Goal: Use online tool/utility: Utilize a website feature to perform a specific function

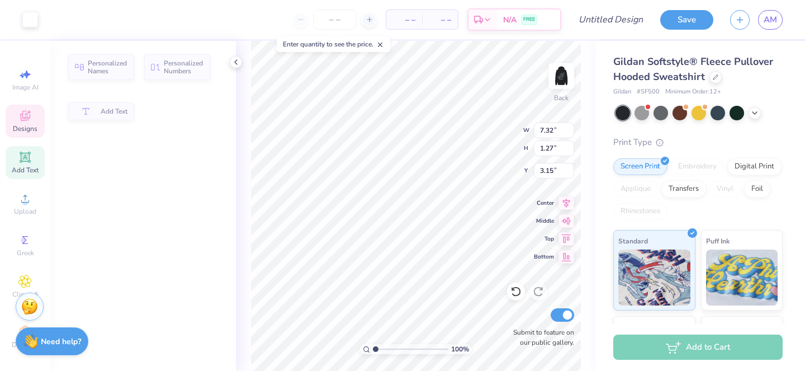
type input "7.32"
type input "1.27"
type input "3.15"
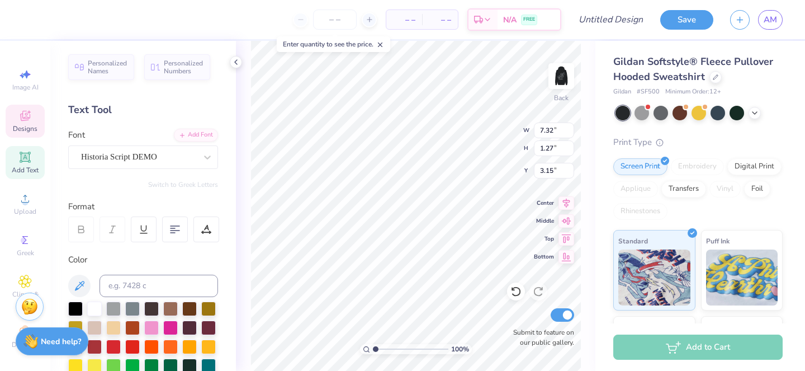
type textarea "Keystone Mountain"
type input "5.94"
click at [471, 132] on div "100 % Back W 10.01 10.01 " H 1.33 1.33 " Y 5.94 5.94 " Center Middle Top Bottom…" at bounding box center [416, 206] width 360 height 330
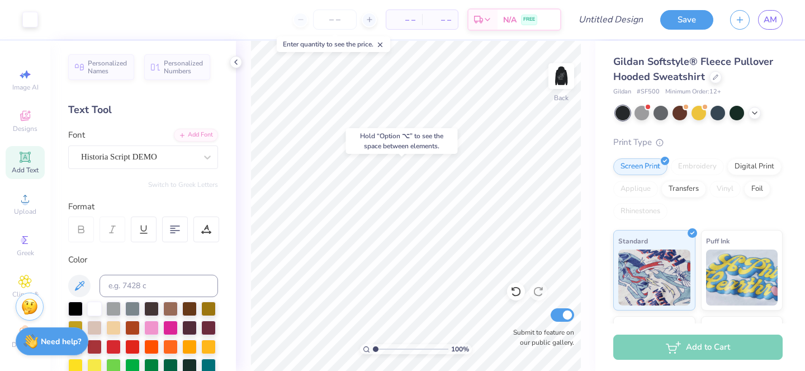
click at [455, 152] on div "Hold “Option ⌥” to see the space between elements." at bounding box center [402, 141] width 112 height 26
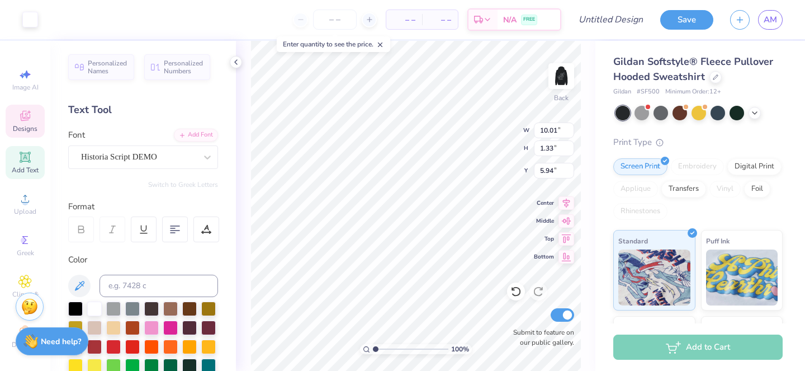
type input "10.01"
type input "1.33"
type input "1.67"
click at [484, 121] on div "100 % Back W 1.11 1.11 " H 0.98 0.98 " Y 3.00 3.00 " Center Middle Top Bottom S…" at bounding box center [416, 206] width 360 height 330
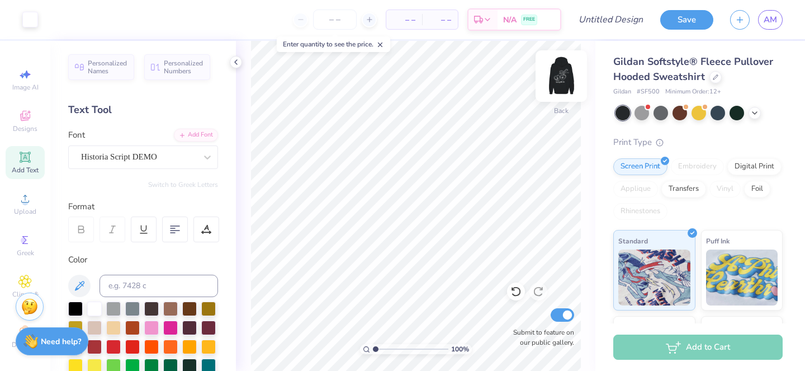
click at [566, 78] on img at bounding box center [561, 76] width 45 height 45
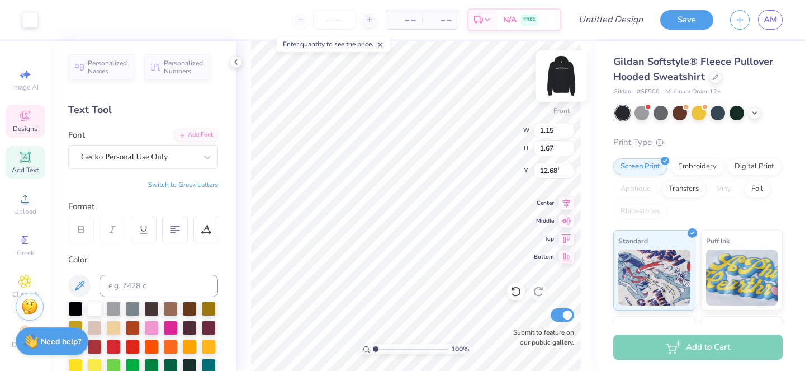
type input "1.15"
type input "1.67"
type input "12.68"
type textarea "3"
type input "1.62"
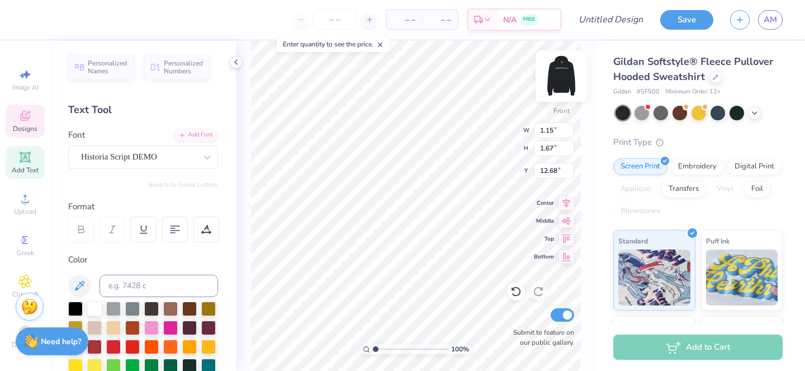
type input "1.51"
type input "12.34"
type textarea "7"
type input "7.21"
type input "0.92"
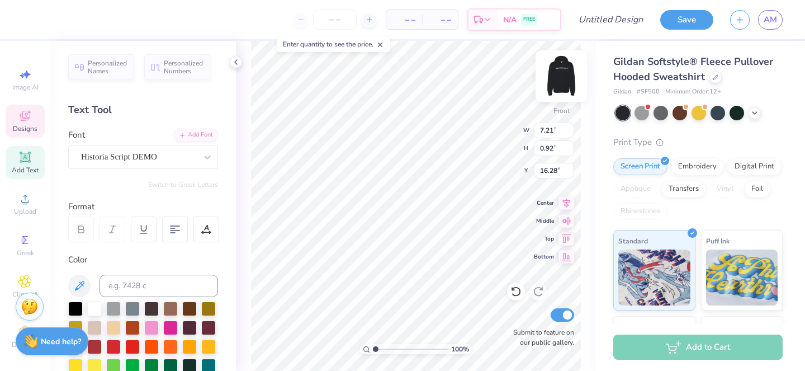
type input "16.25"
type textarea "R"
type textarea "K"
type textarea "2"
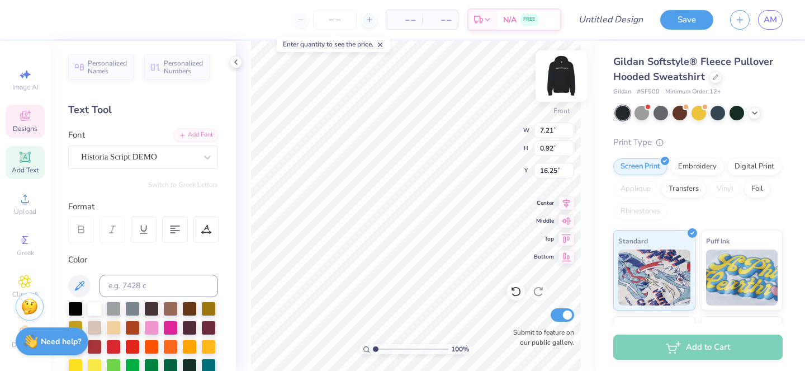
scroll to position [0, 0]
click at [112, 69] on span "Personalized Names" at bounding box center [108, 66] width 40 height 16
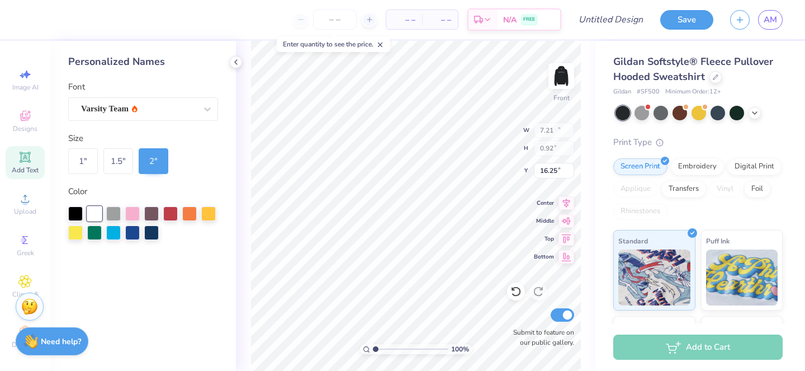
type input "12.43"
type input "2.00"
type input "15.25"
click at [170, 109] on div "Varsity Team" at bounding box center [138, 108] width 117 height 17
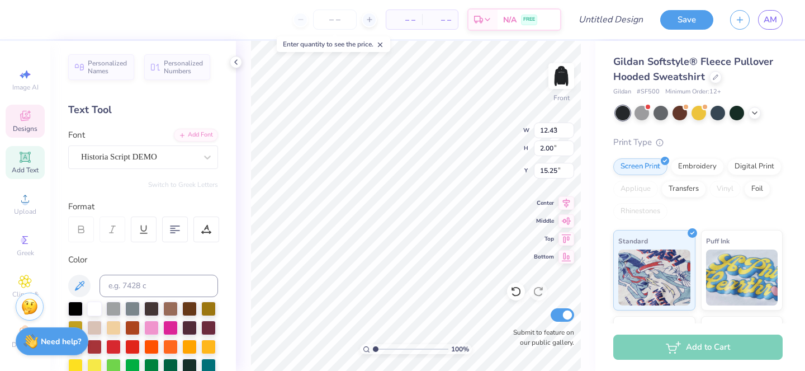
type input "0.84"
type input "1.27"
type input "12.25"
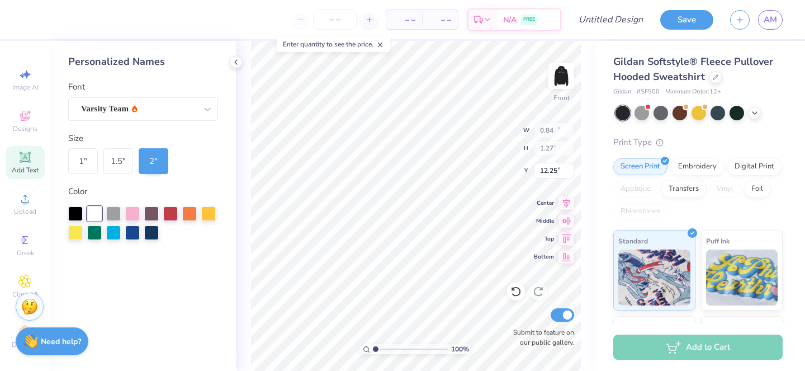
type input "12.43"
type input "2.00"
type input "15.25"
click at [140, 105] on div "Varsity Team" at bounding box center [138, 108] width 117 height 17
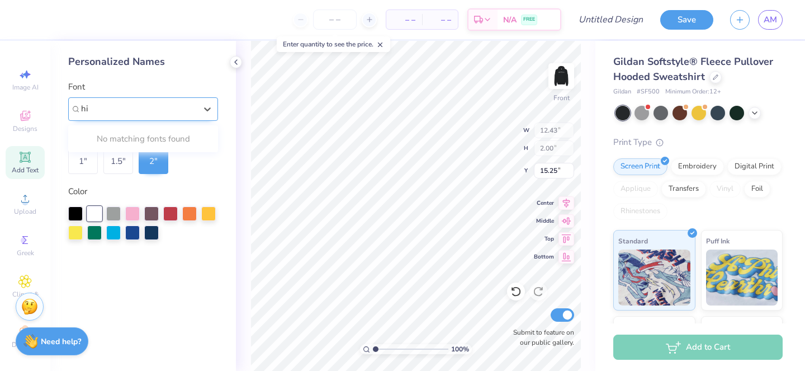
type input "h"
click at [116, 143] on img at bounding box center [105, 139] width 44 height 8
type input "sc"
type input "10.94"
type input "1.50"
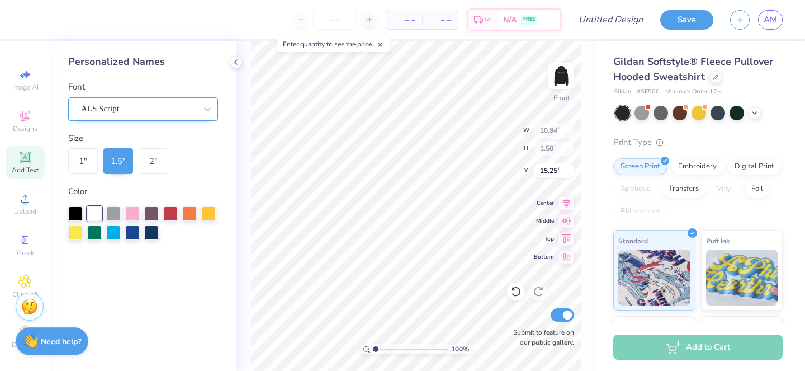
type input "15.50"
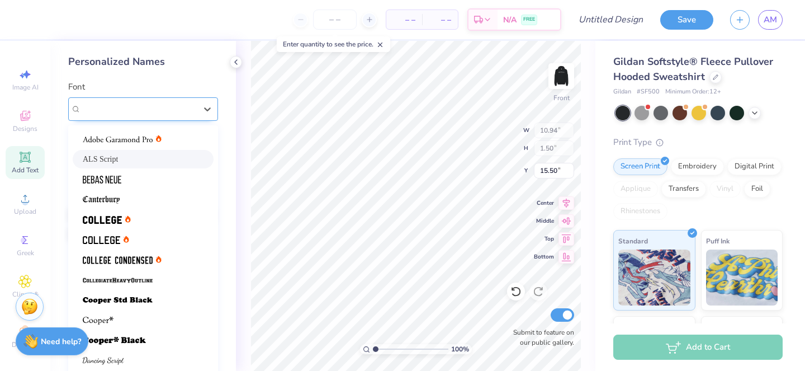
click at [119, 107] on div "ALS Script" at bounding box center [138, 108] width 117 height 17
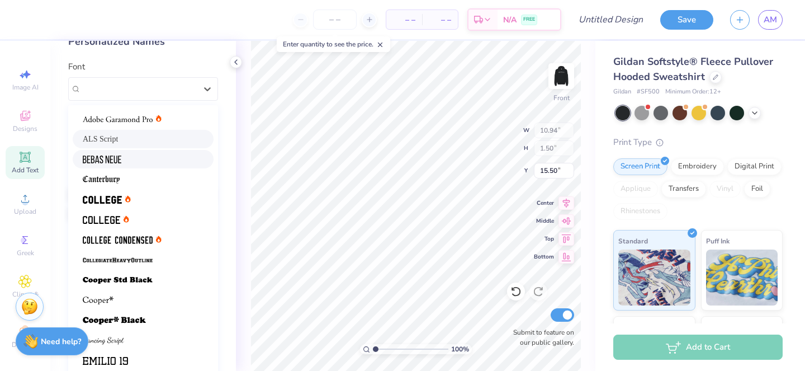
scroll to position [17, 0]
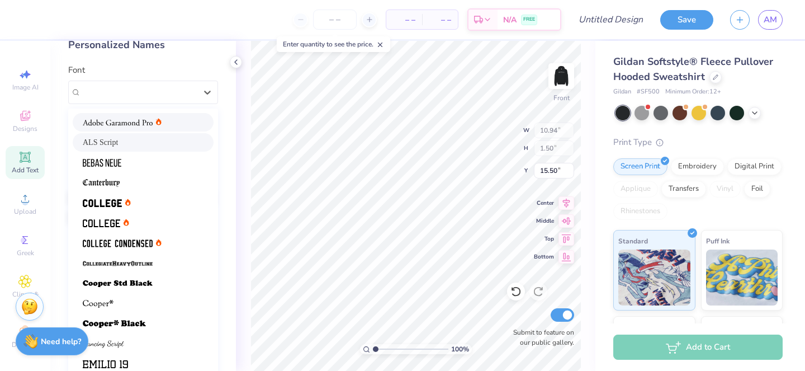
click at [129, 115] on div at bounding box center [143, 122] width 141 height 18
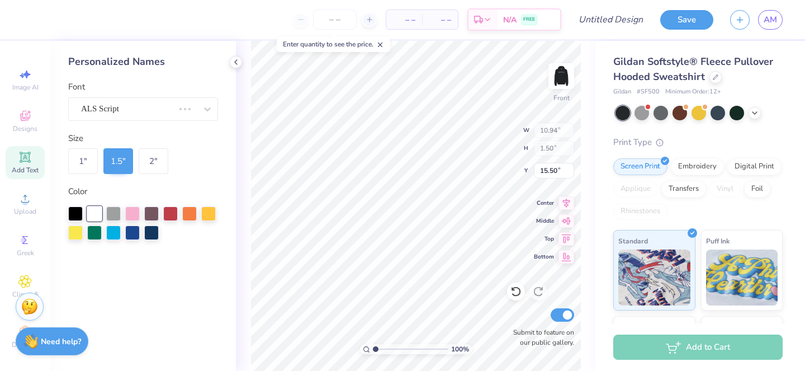
scroll to position [0, 0]
type input "9.64"
type input "16.25"
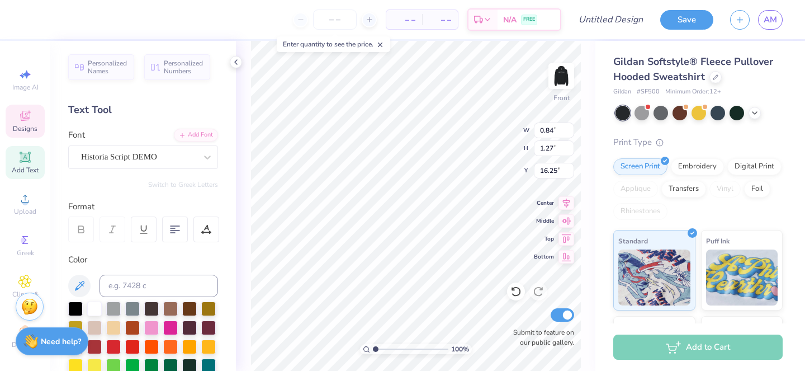
type input "0.84"
type input "1.27"
type input "12.25"
type input "1.19"
type input "1.57"
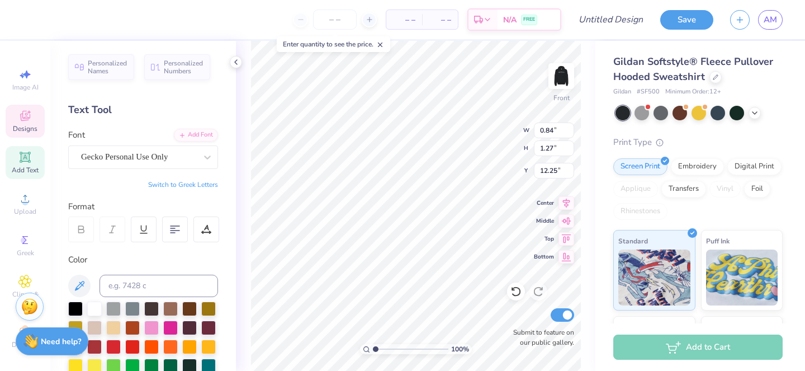
type input "12.74"
type input "0.84"
type input "1.27"
type input "12.45"
type textarea "37th"
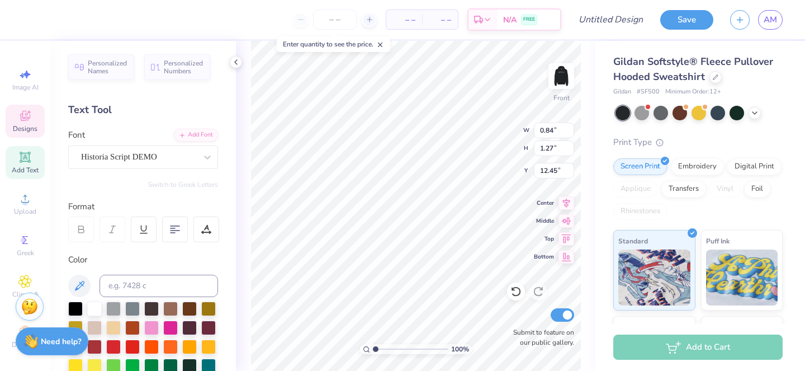
type input "3.50"
type input "1.43"
type input "12.37"
click at [568, 150] on input "1.42" at bounding box center [554, 148] width 40 height 16
click at [568, 150] on input "1.41" at bounding box center [554, 148] width 40 height 16
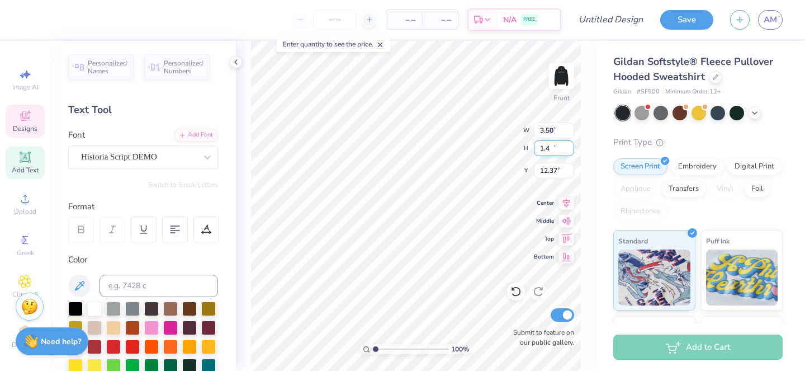
click at [568, 150] on input "1.4" at bounding box center [554, 148] width 40 height 16
click at [568, 150] on input "1.39" at bounding box center [554, 148] width 40 height 16
click at [568, 150] on input "1.38" at bounding box center [554, 148] width 40 height 16
click at [568, 148] on input "1.37" at bounding box center [554, 148] width 40 height 16
type input "1.36"
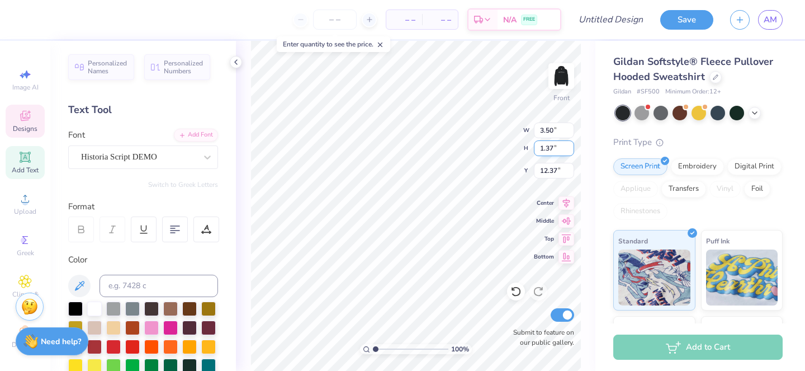
click at [568, 148] on input "1.36" at bounding box center [554, 148] width 40 height 16
type input "3.37"
type input "1.35"
type input "12.39"
click at [568, 148] on input "1.35" at bounding box center [554, 148] width 40 height 16
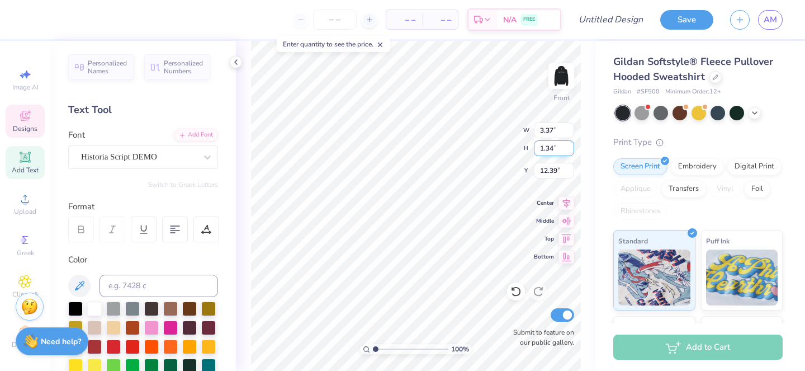
click at [568, 148] on input "1.34" at bounding box center [554, 148] width 40 height 16
click at [568, 148] on input "1.33" at bounding box center [554, 148] width 40 height 16
click at [568, 148] on input "1.32" at bounding box center [554, 148] width 40 height 16
click at [568, 148] on input "1.31" at bounding box center [554, 148] width 40 height 16
type input "1.3"
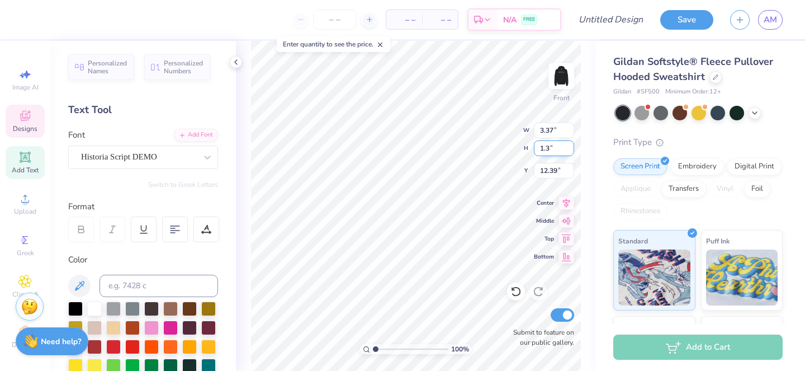
click at [568, 148] on input "1.3" at bounding box center [554, 148] width 40 height 16
type input "3.17"
type input "1.30"
type input "12.43"
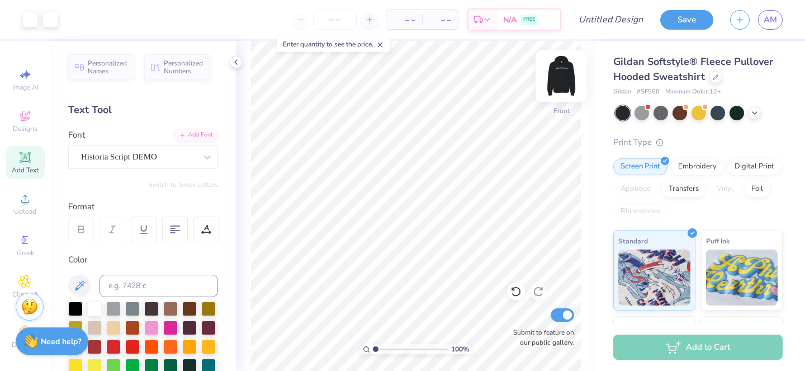
click at [566, 70] on img at bounding box center [561, 76] width 45 height 45
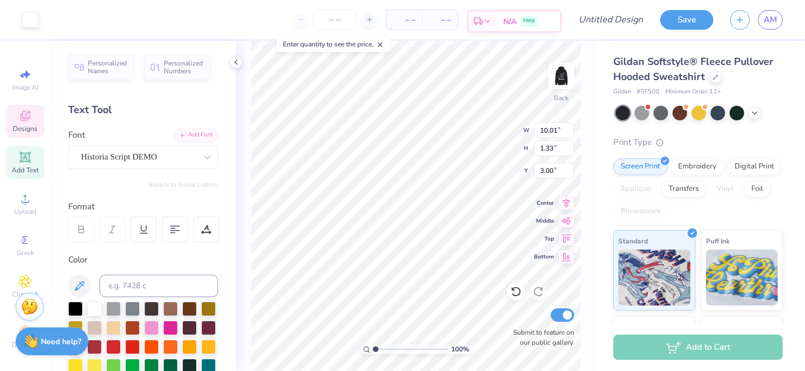
type input "3.00"
click at [334, 20] on input "number" at bounding box center [335, 20] width 44 height 20
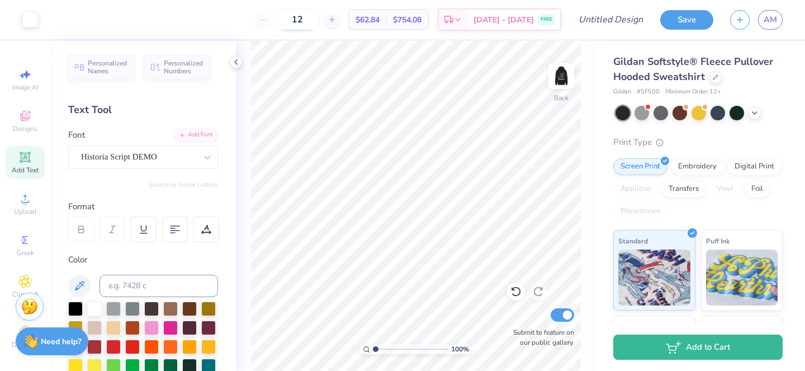
click at [319, 20] on input "12" at bounding box center [298, 20] width 44 height 20
click at [303, 17] on input "12" at bounding box center [298, 20] width 44 height 20
click at [312, 18] on input "12" at bounding box center [298, 20] width 44 height 20
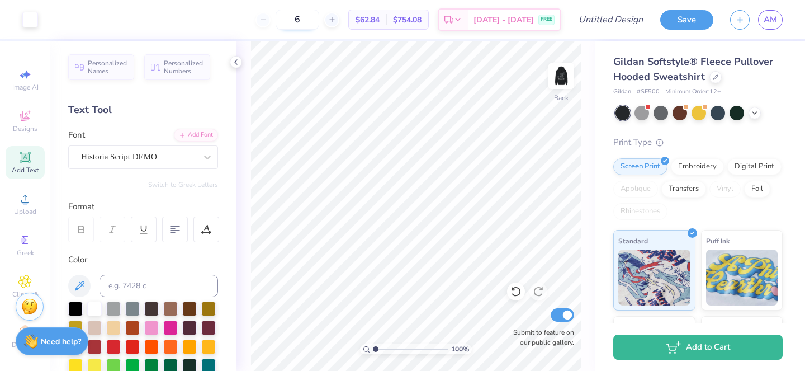
type input "12"
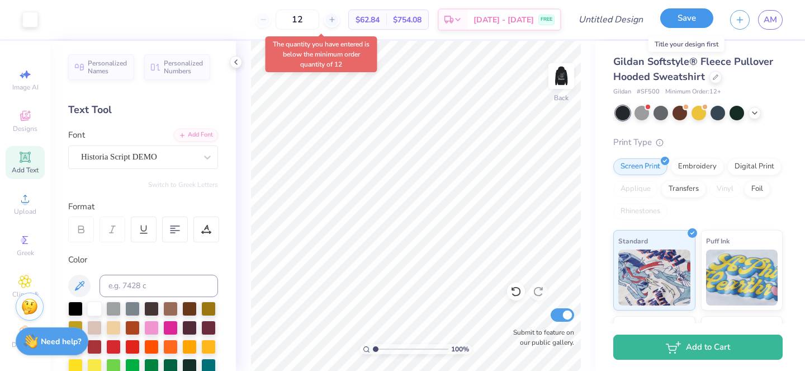
click at [677, 18] on button "Save" at bounding box center [687, 18] width 53 height 20
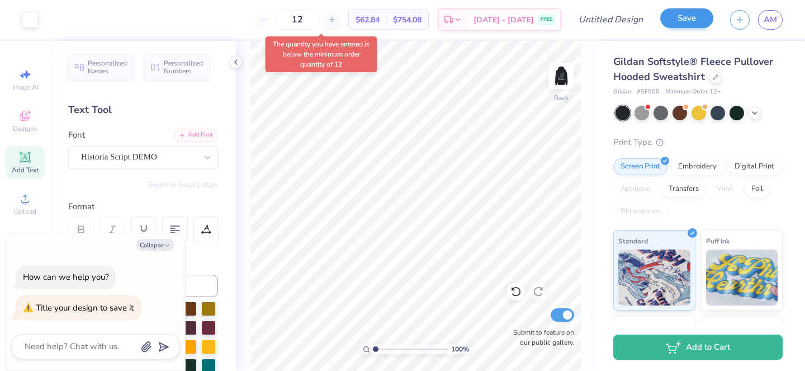
type textarea "x"
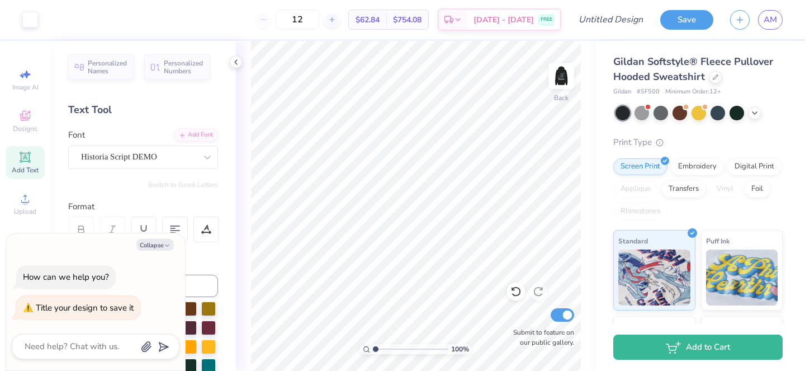
type textarea "r"
type textarea "x"
type textarea "re"
type textarea "x"
type textarea "reg"
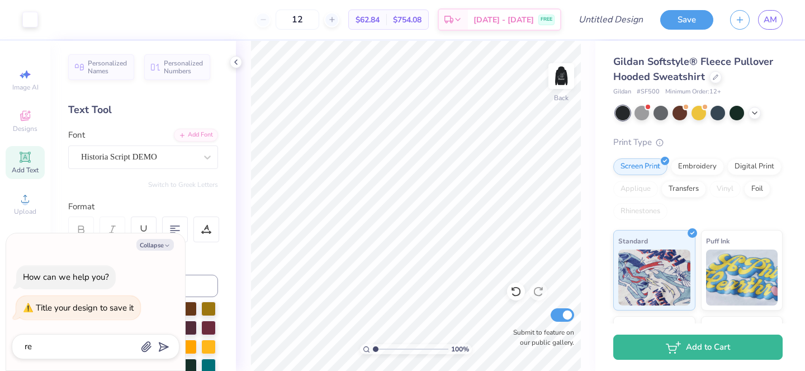
type textarea "x"
type textarea "regb"
type textarea "x"
type textarea "regbo"
type textarea "x"
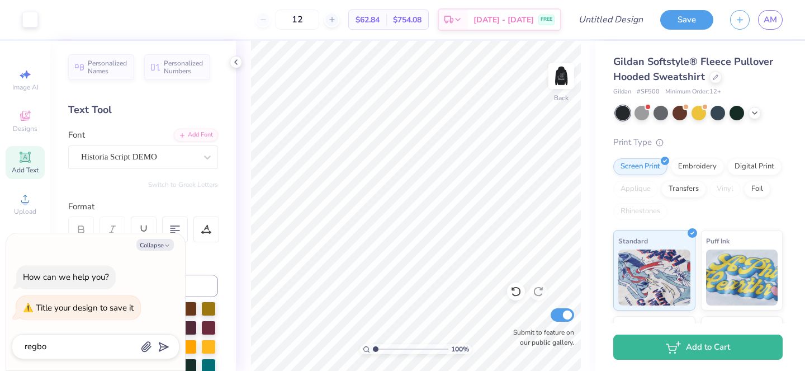
type textarea "regbo"
type input "regbo"
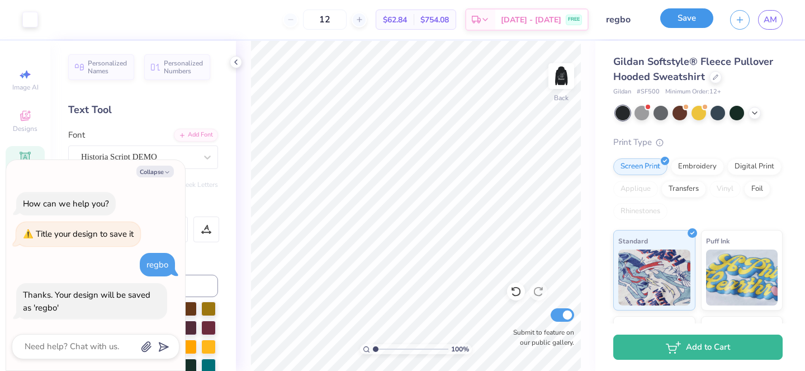
click at [699, 16] on button "Save" at bounding box center [687, 18] width 53 height 20
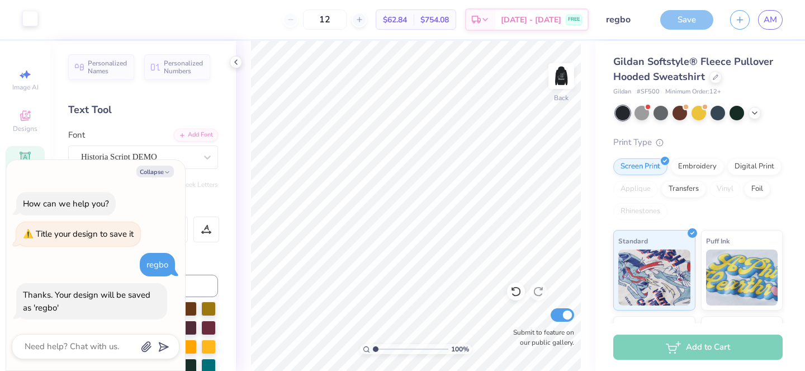
click at [23, 21] on div at bounding box center [30, 19] width 16 height 16
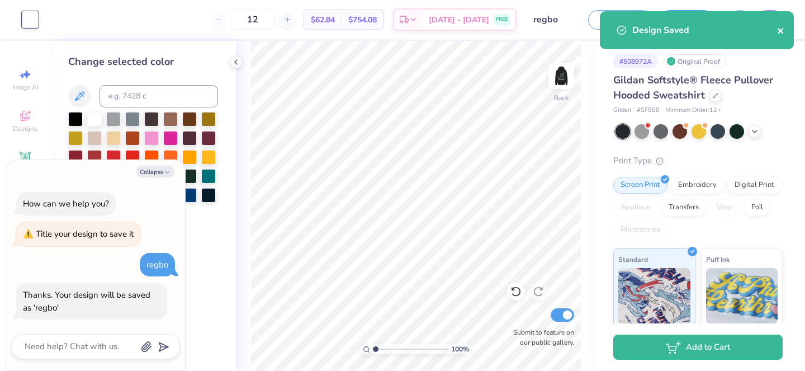
click at [784, 32] on icon "close" at bounding box center [781, 30] width 8 height 9
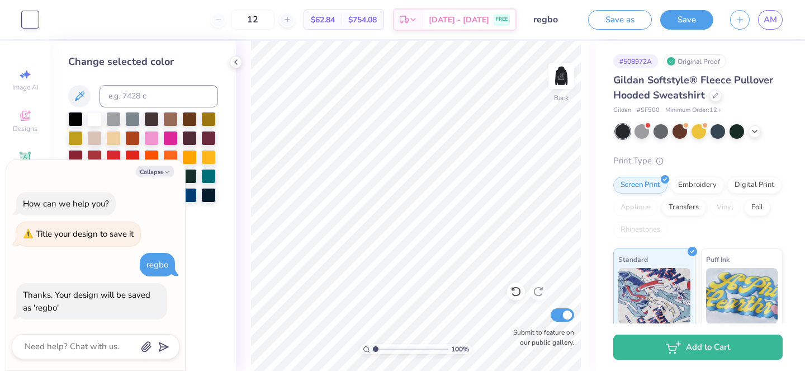
click at [780, 18] on div "Design Saved" at bounding box center [697, 34] width 199 height 51
click at [772, 18] on span "AM" at bounding box center [770, 19] width 13 height 13
click at [32, 24] on div at bounding box center [30, 20] width 16 height 16
click at [89, 17] on div "12 $62.84 Per Item $754.08 Total Est. Delivery [DATE] - [DATE] FREE" at bounding box center [281, 19] width 470 height 39
click at [154, 167] on button "Collapse" at bounding box center [154, 172] width 37 height 12
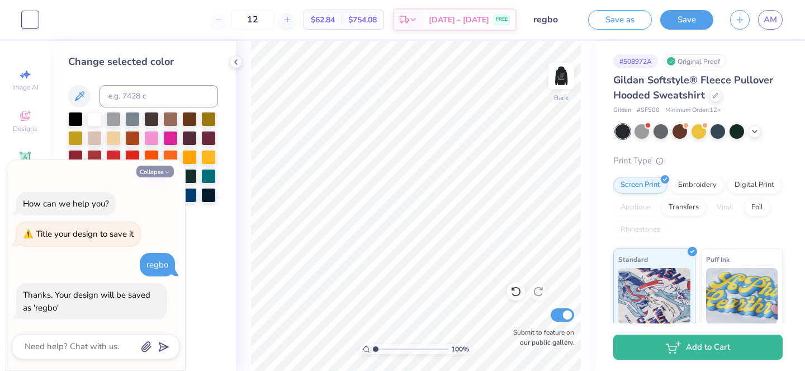
type textarea "x"
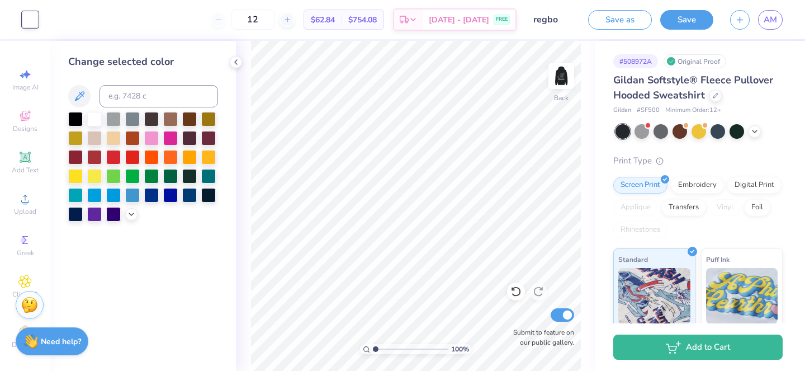
click at [27, 305] on img at bounding box center [29, 304] width 17 height 17
